Goal: Find specific page/section: Find specific page/section

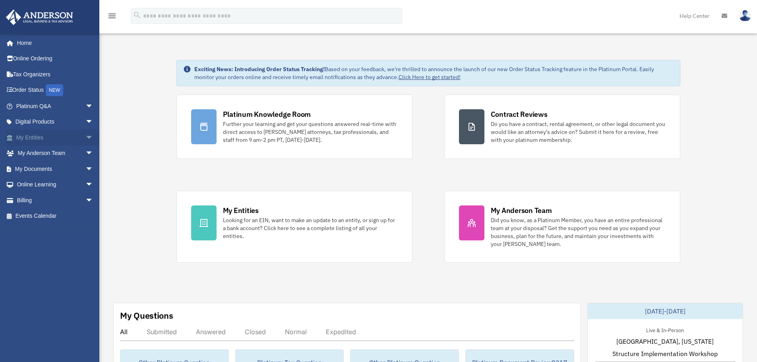
click at [85, 137] on span "arrow_drop_down" at bounding box center [93, 138] width 16 height 16
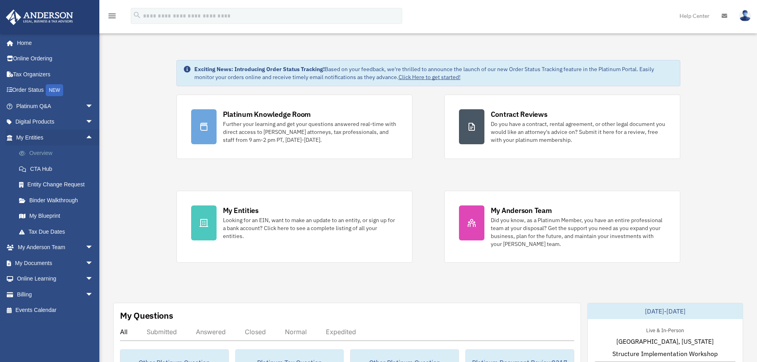
click at [46, 152] on link "Overview" at bounding box center [58, 153] width 94 height 16
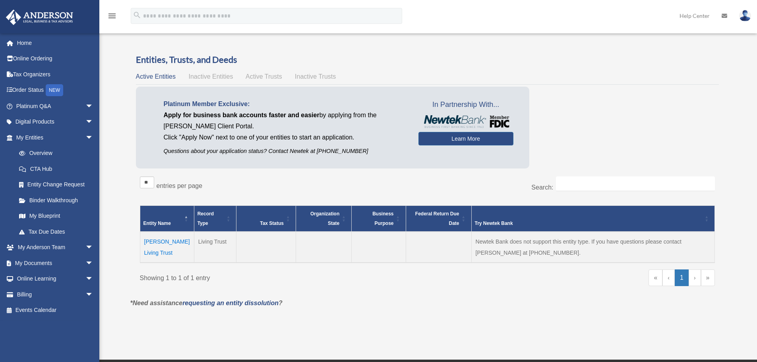
click at [223, 77] on span "Inactive Entities" at bounding box center [210, 76] width 45 height 7
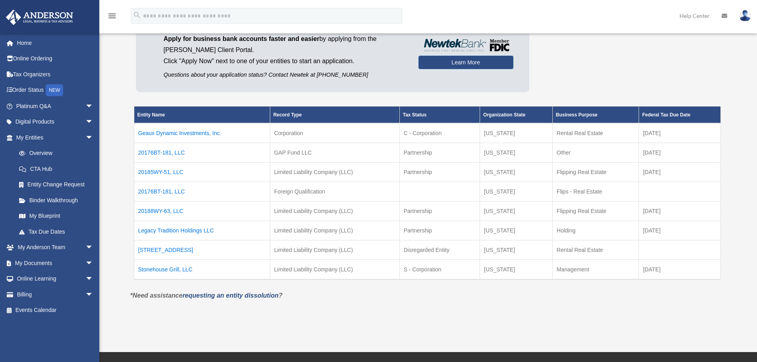
scroll to position [79, 0]
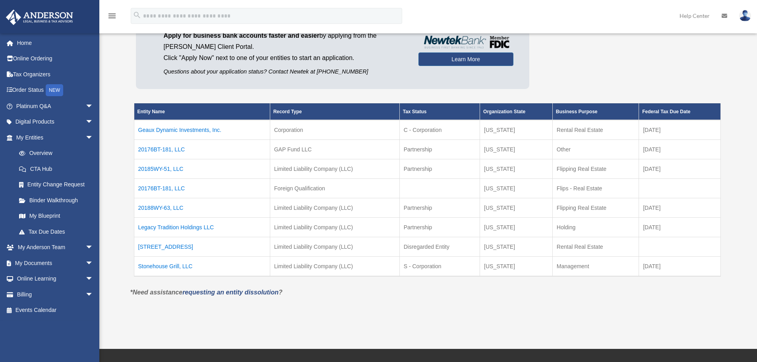
drag, startPoint x: 218, startPoint y: 228, endPoint x: 136, endPoint y: 230, distance: 81.5
click at [136, 230] on td "Legacy Tradition Holdings LLC" at bounding box center [202, 226] width 136 height 19
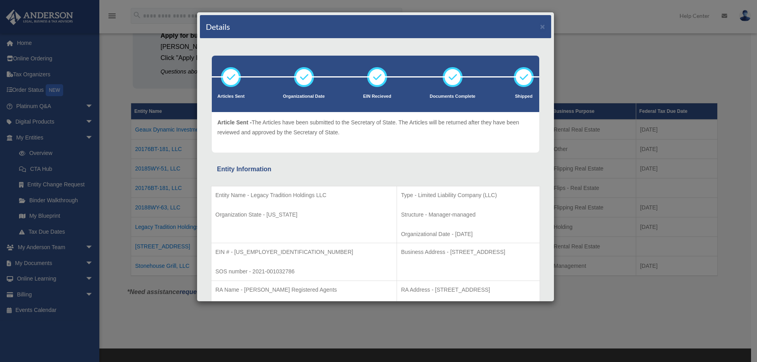
drag, startPoint x: 157, startPoint y: 226, endPoint x: 426, endPoint y: 167, distance: 275.4
click at [427, 167] on div "Entity Information" at bounding box center [375, 169] width 317 height 11
drag, startPoint x: 326, startPoint y: 196, endPoint x: 250, endPoint y: 197, distance: 75.5
click at [250, 197] on p "Entity Name - Legacy Tradition Holdings LLC" at bounding box center [303, 195] width 177 height 10
click at [250, 198] on p "Entity Name - Legacy Tradition Holdings LLC" at bounding box center [303, 195] width 177 height 10
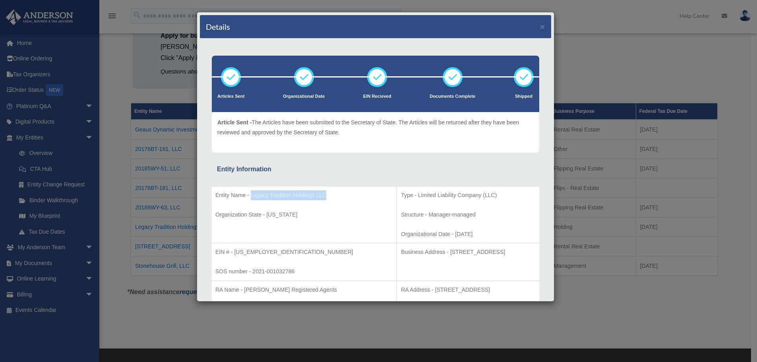
copy p "Legacy Tradition Holdings LLC"
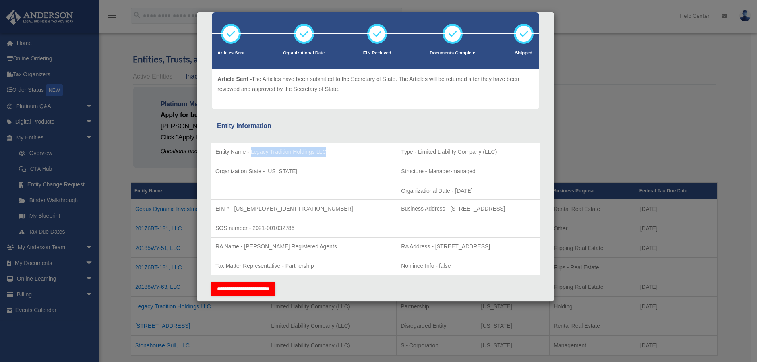
scroll to position [0, 0]
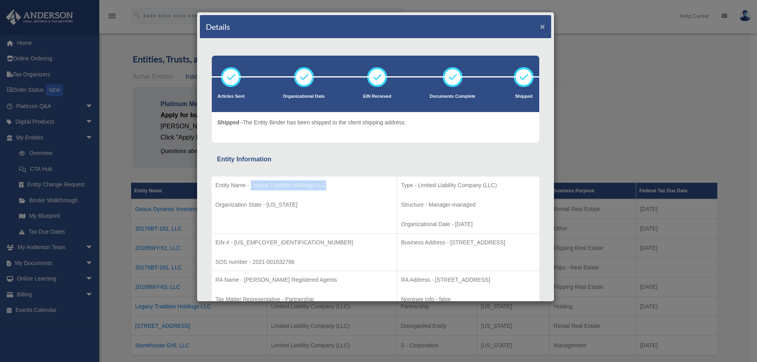
click at [540, 25] on button "×" at bounding box center [542, 26] width 5 height 8
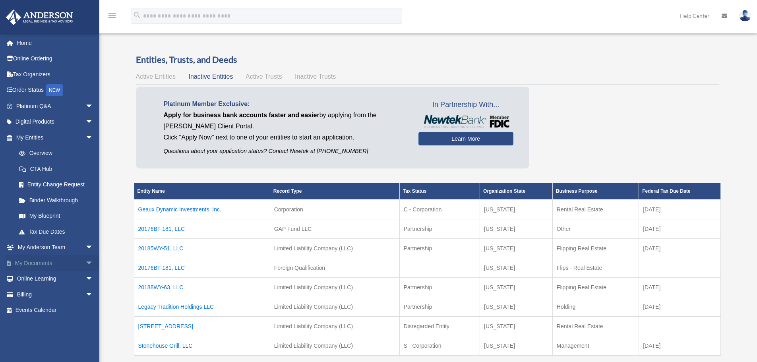
click at [85, 260] on span "arrow_drop_down" at bounding box center [93, 263] width 16 height 16
click at [31, 279] on link "Box" at bounding box center [58, 279] width 94 height 16
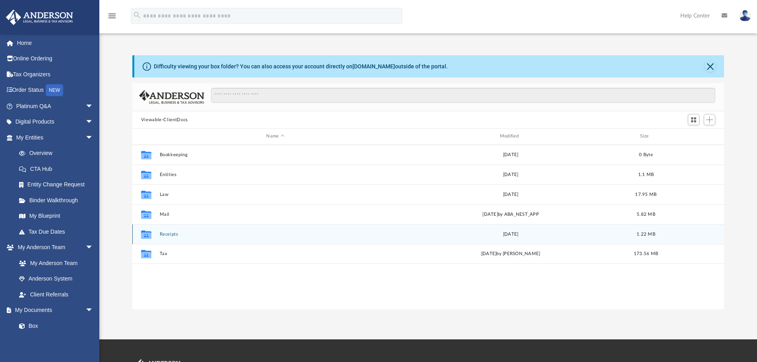
scroll to position [175, 586]
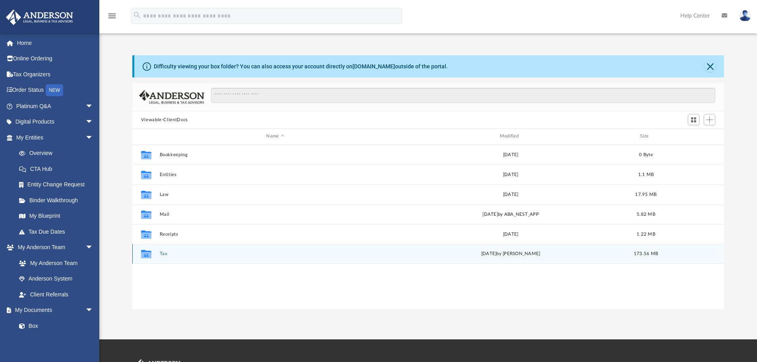
click at [164, 254] on button "Tax" at bounding box center [275, 253] width 232 height 5
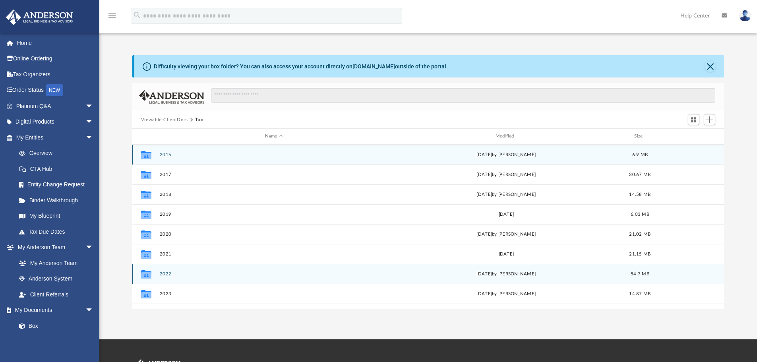
scroll to position [14, 0]
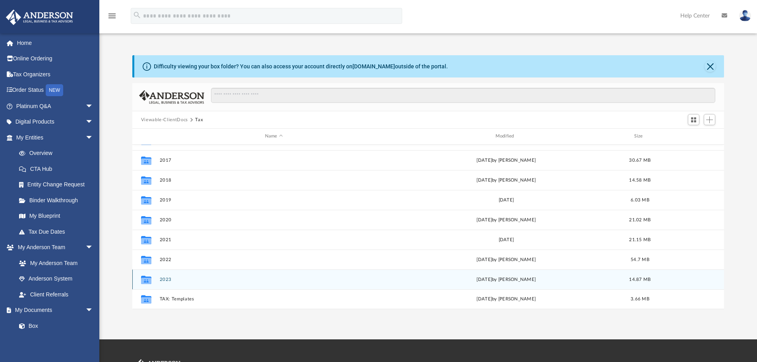
click at [164, 278] on button "2023" at bounding box center [273, 279] width 229 height 5
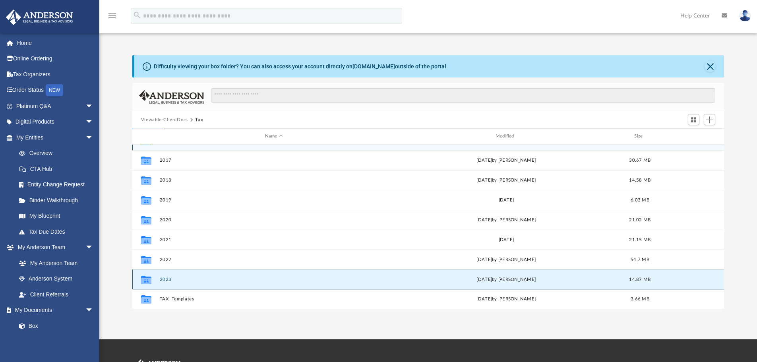
scroll to position [0, 0]
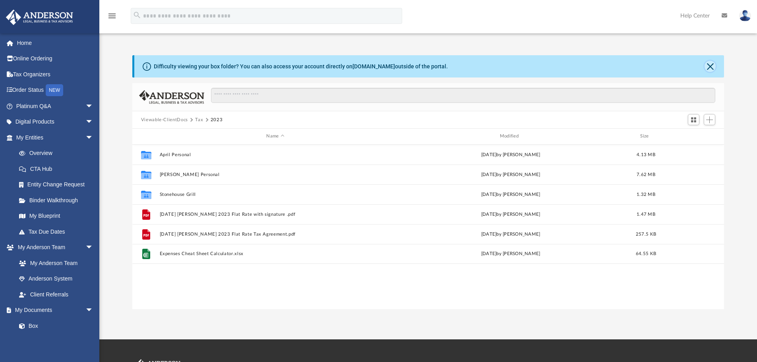
click at [712, 66] on button "Close" at bounding box center [710, 66] width 11 height 11
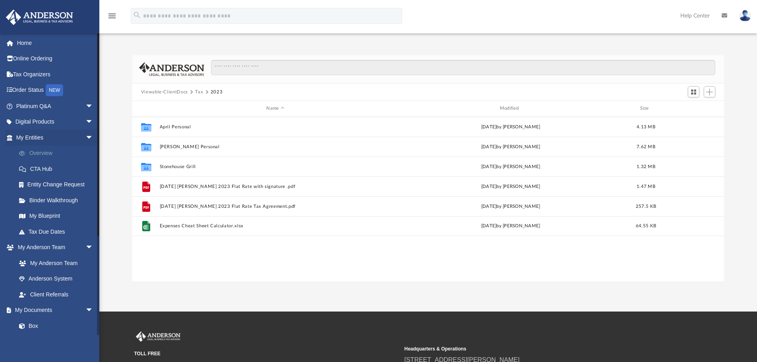
click at [39, 153] on link "Overview" at bounding box center [58, 153] width 94 height 16
